Goal: Transaction & Acquisition: Purchase product/service

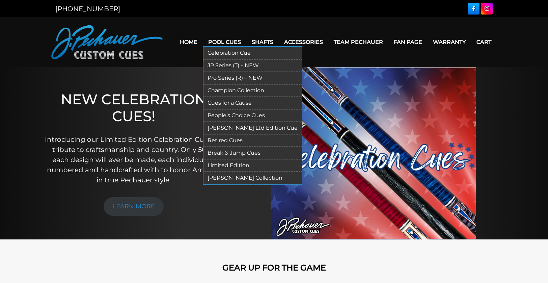
click at [222, 40] on link "Pool Cues" at bounding box center [225, 41] width 44 height 17
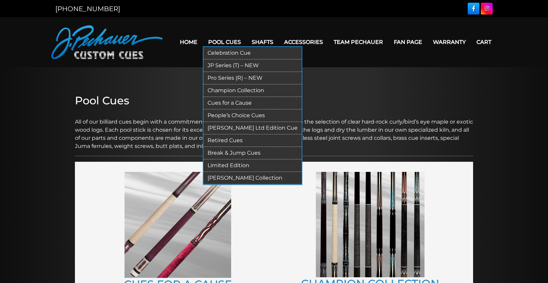
click at [235, 127] on link "[PERSON_NAME] Ltd Edition Cue" at bounding box center [252, 128] width 98 height 12
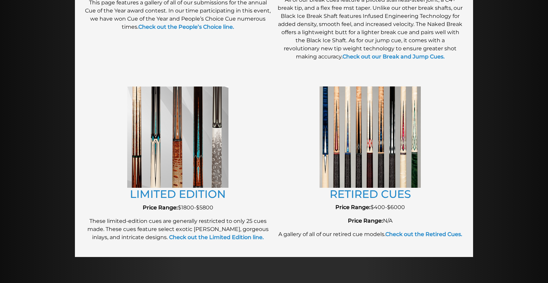
scroll to position [701, 0]
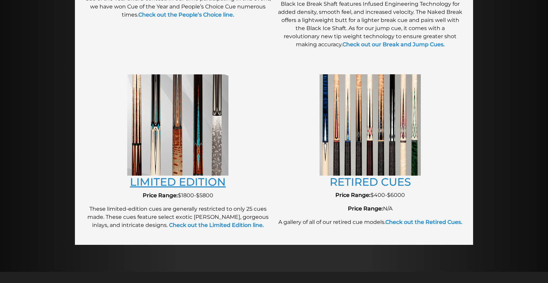
click at [186, 182] on link "LIMITED EDITION" at bounding box center [178, 181] width 96 height 13
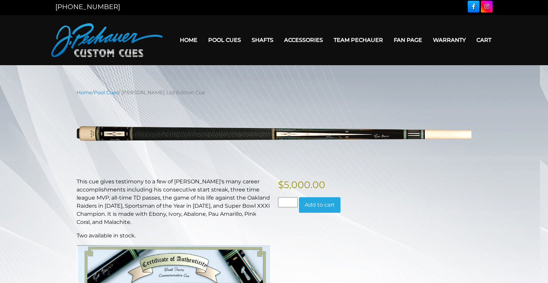
scroll to position [1, 0]
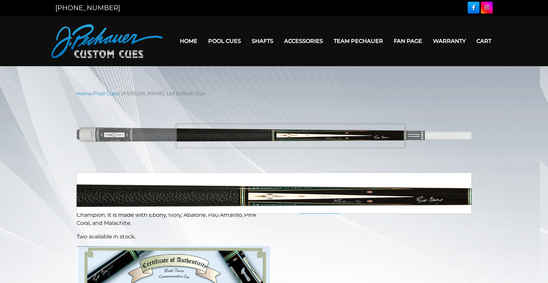
click at [290, 136] on img at bounding box center [274, 135] width 395 height 66
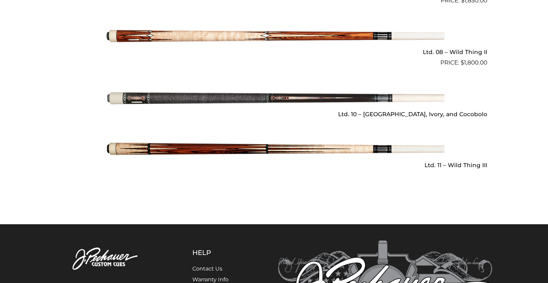
scroll to position [979, 0]
